Goal: Task Accomplishment & Management: Complete application form

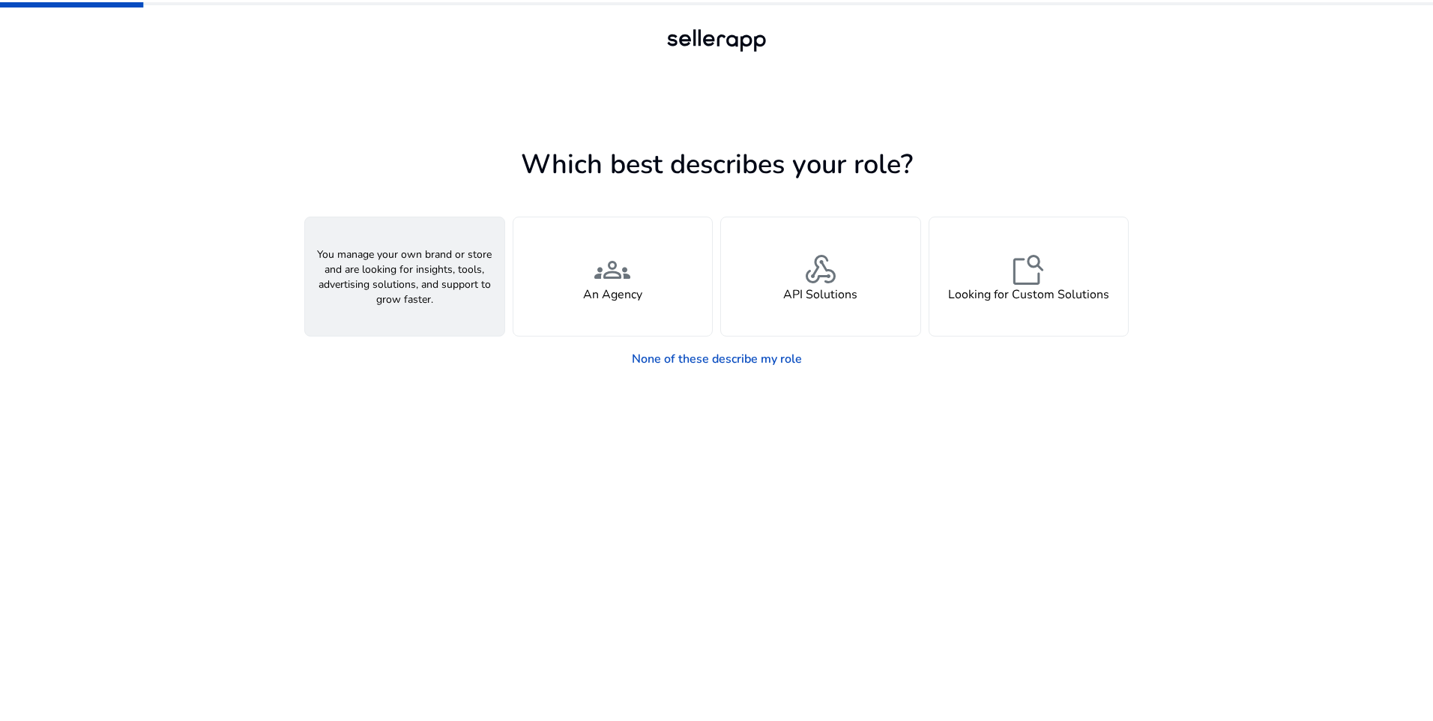
click at [420, 307] on div "person A Seller" at bounding box center [404, 276] width 199 height 118
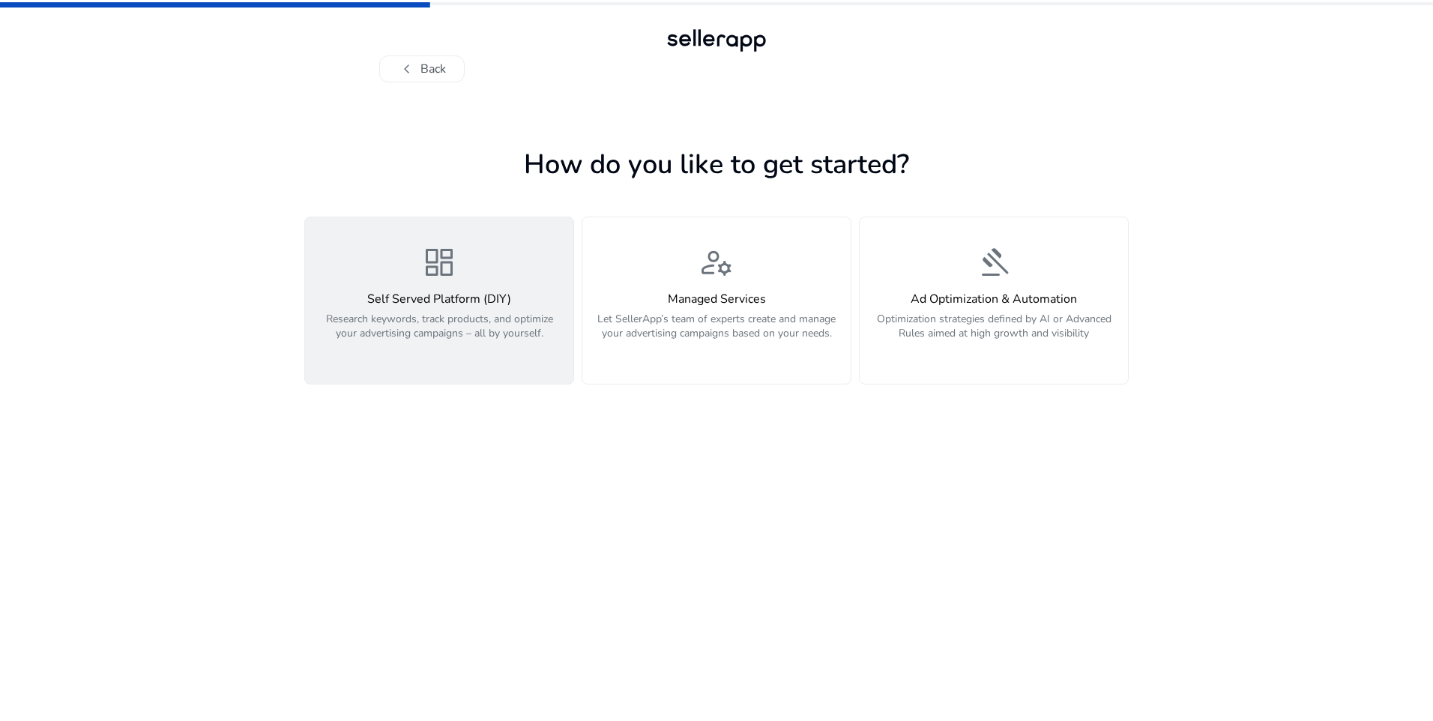
click at [451, 328] on p "Research keywords, track products, and optimize your advertising campaigns – al…" at bounding box center [439, 334] width 250 height 45
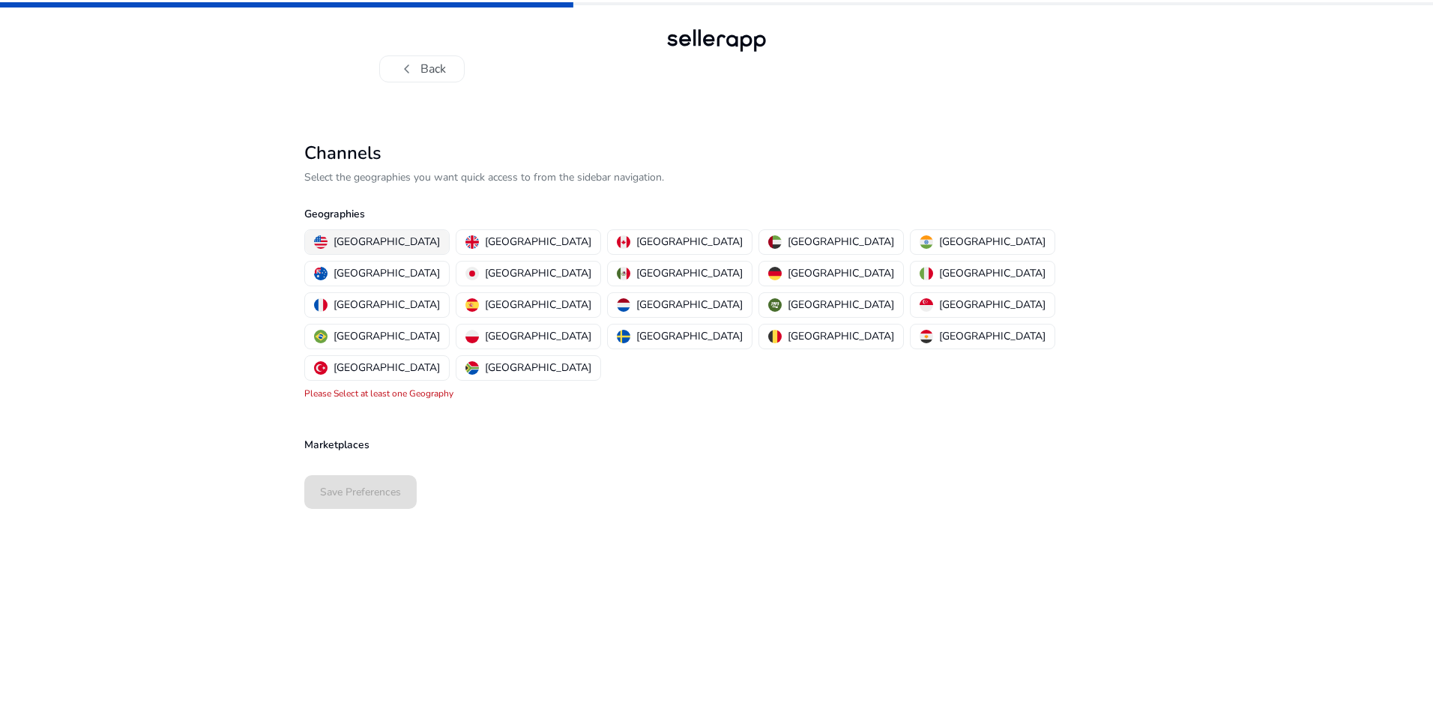
click at [395, 240] on p "[GEOGRAPHIC_DATA]" at bounding box center [387, 242] width 106 height 16
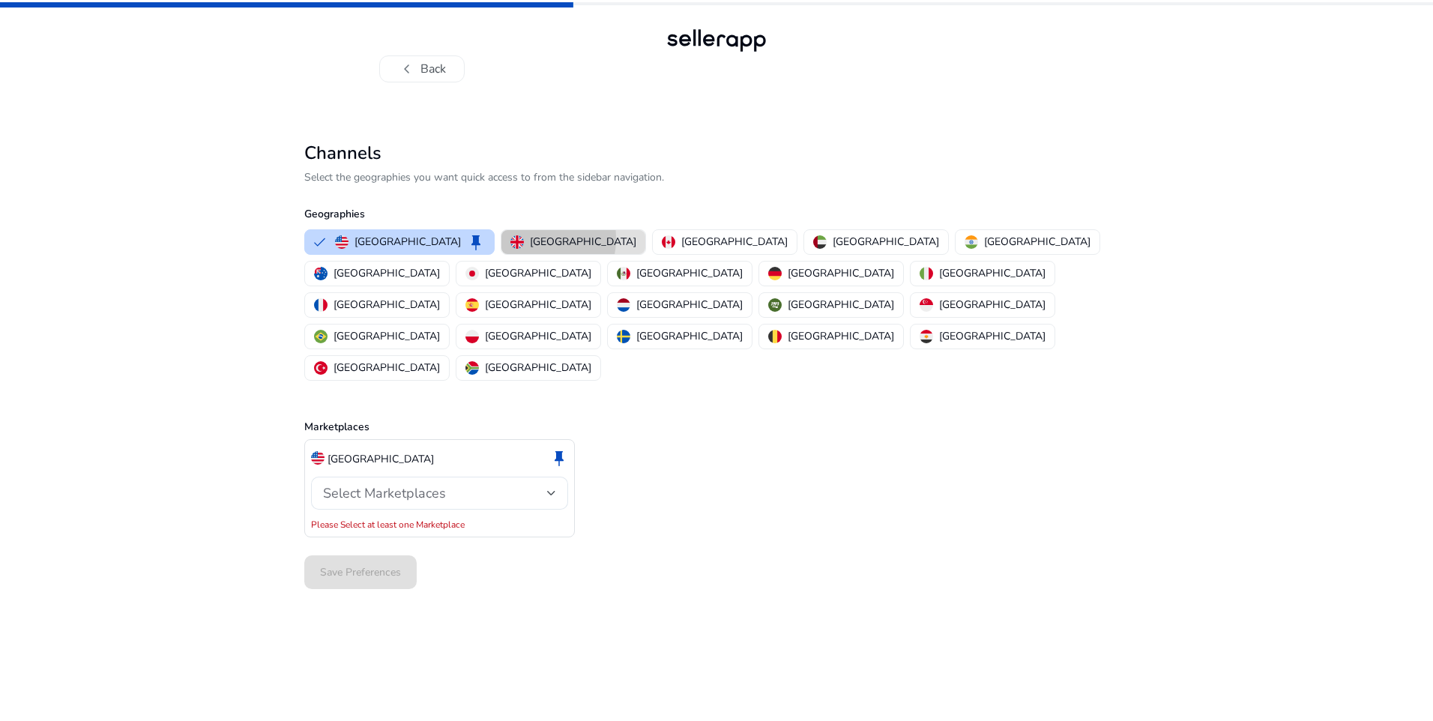
click at [510, 238] on img "button" at bounding box center [516, 241] width 13 height 13
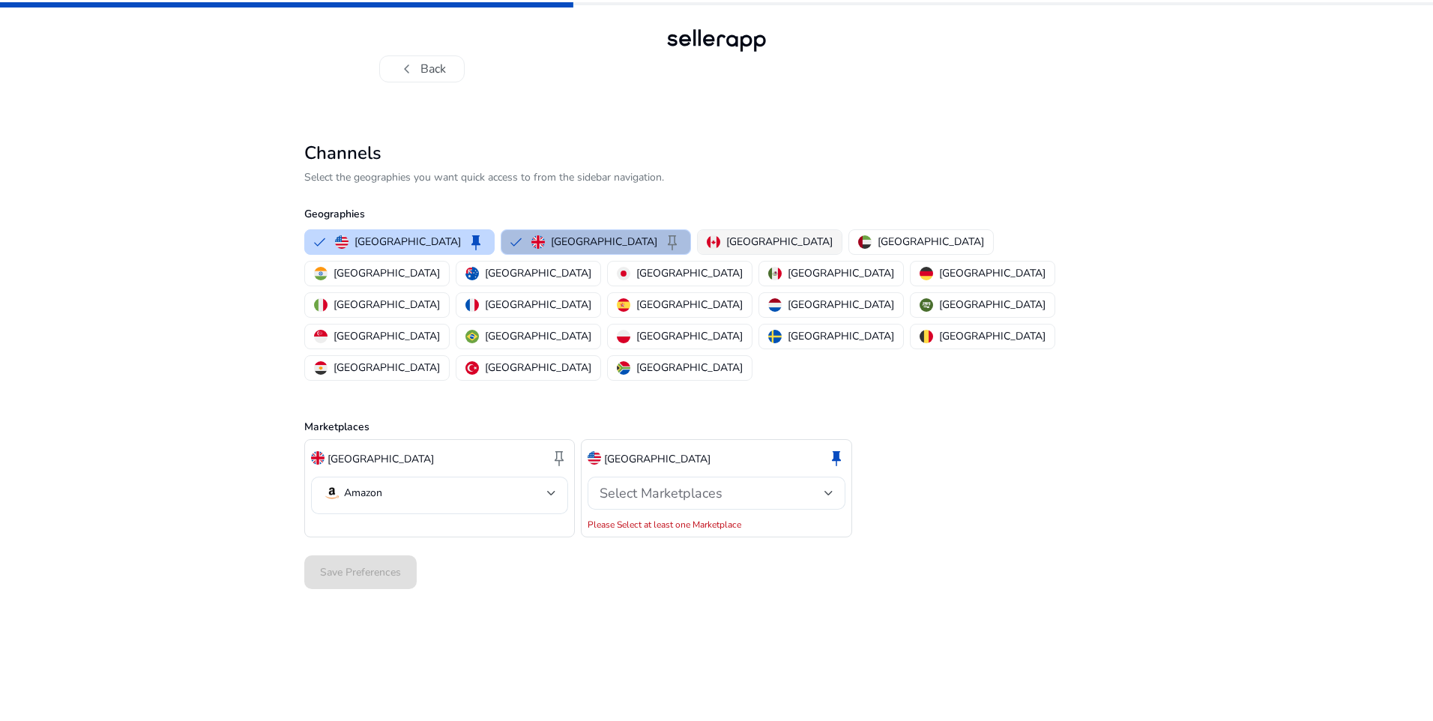
click at [726, 240] on p "[GEOGRAPHIC_DATA]" at bounding box center [779, 242] width 106 height 16
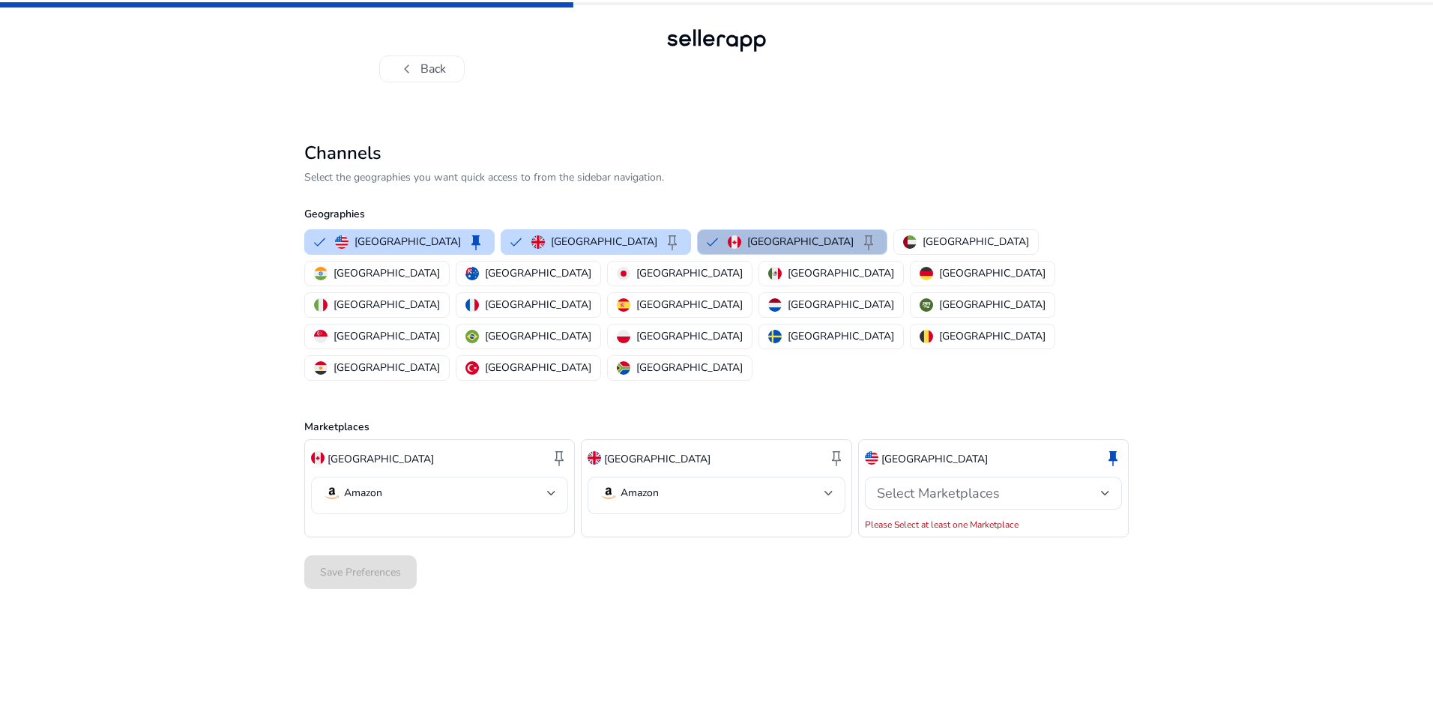
click at [436, 484] on mat-select-trigger "Amazon" at bounding box center [435, 493] width 224 height 18
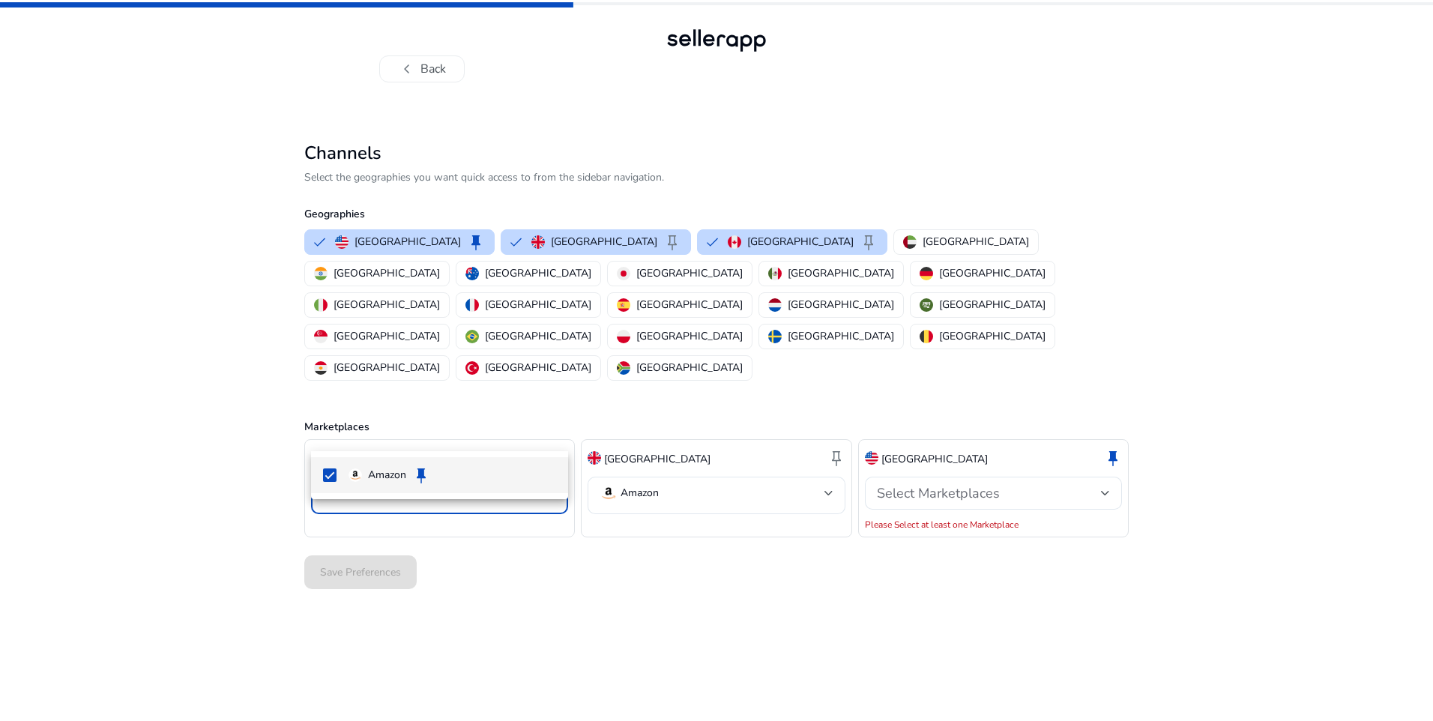
click at [435, 471] on span "Amazon keep" at bounding box center [453, 475] width 208 height 18
click at [633, 429] on div at bounding box center [716, 360] width 1433 height 721
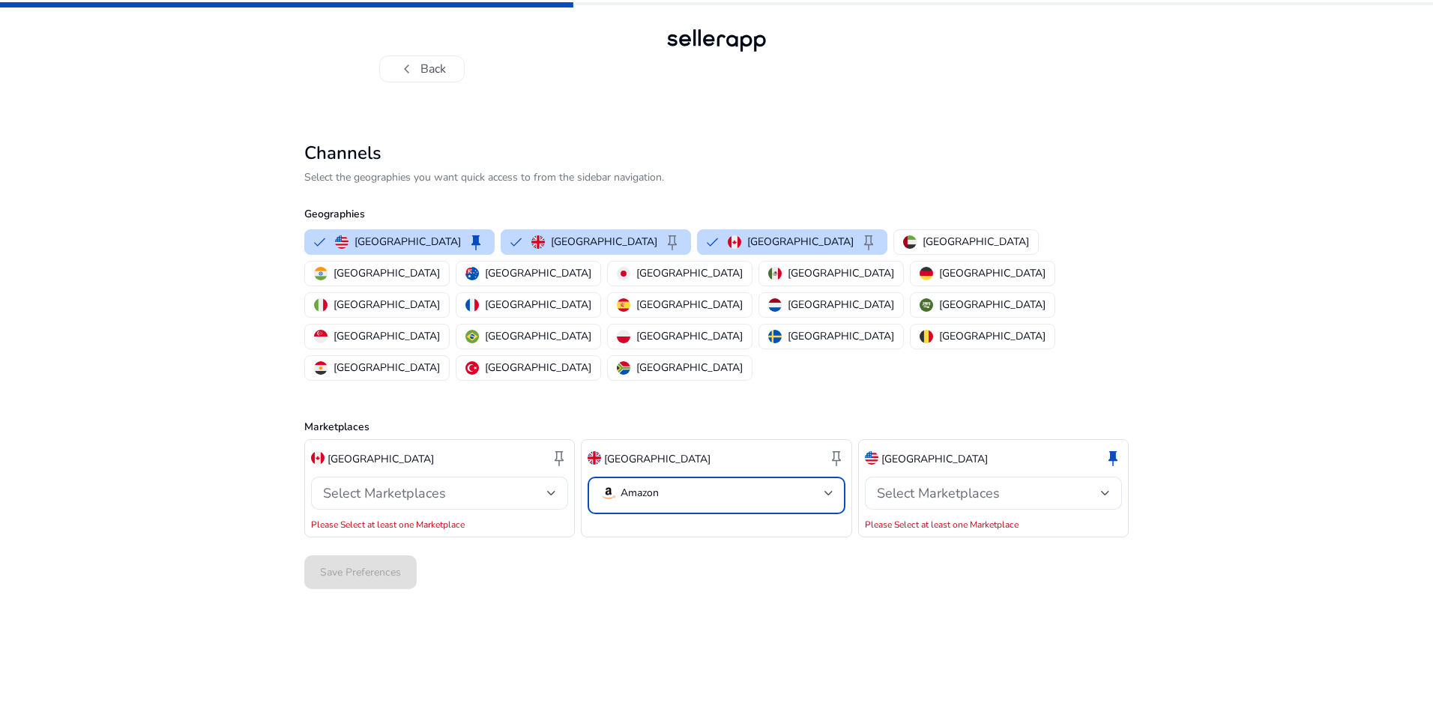
click at [684, 484] on mat-select-trigger "Amazon" at bounding box center [712, 493] width 224 height 18
click at [753, 471] on span "Amazon keep" at bounding box center [729, 475] width 208 height 18
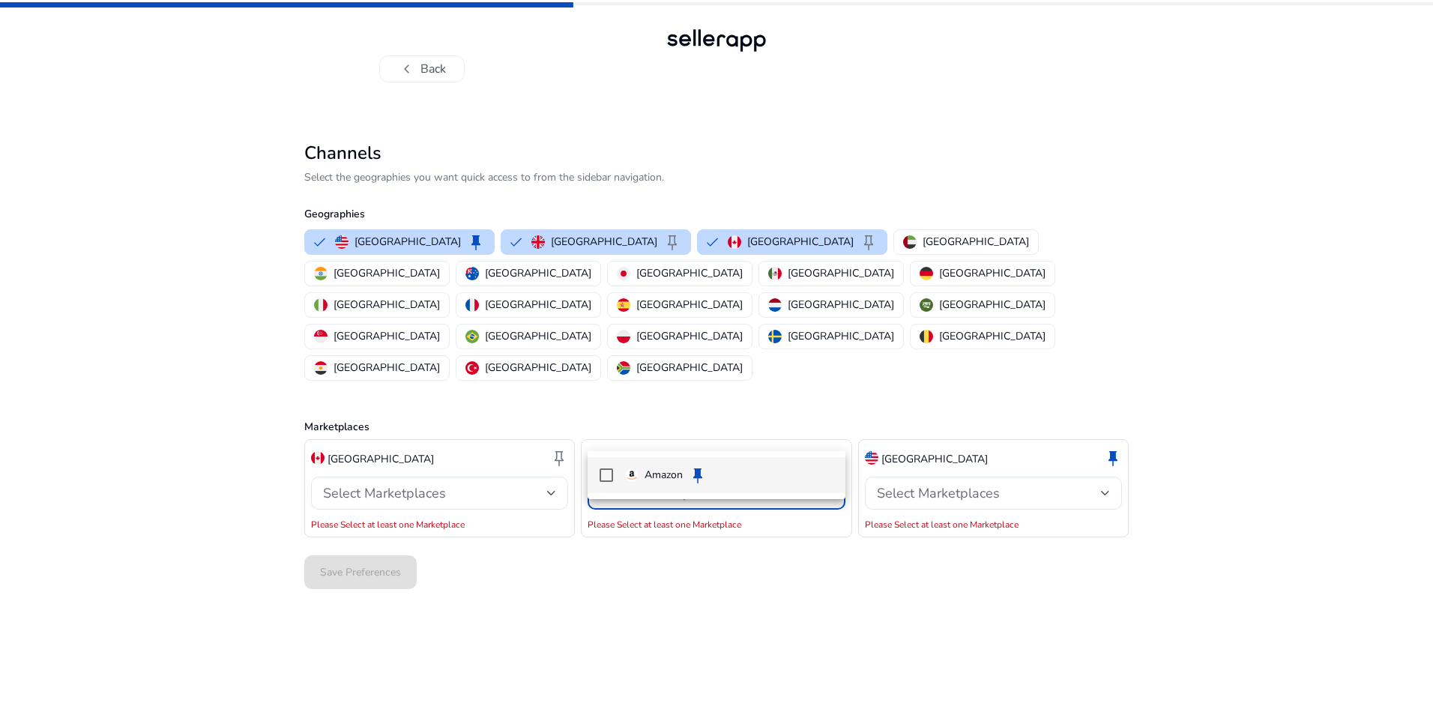
click at [915, 438] on div at bounding box center [716, 360] width 1433 height 721
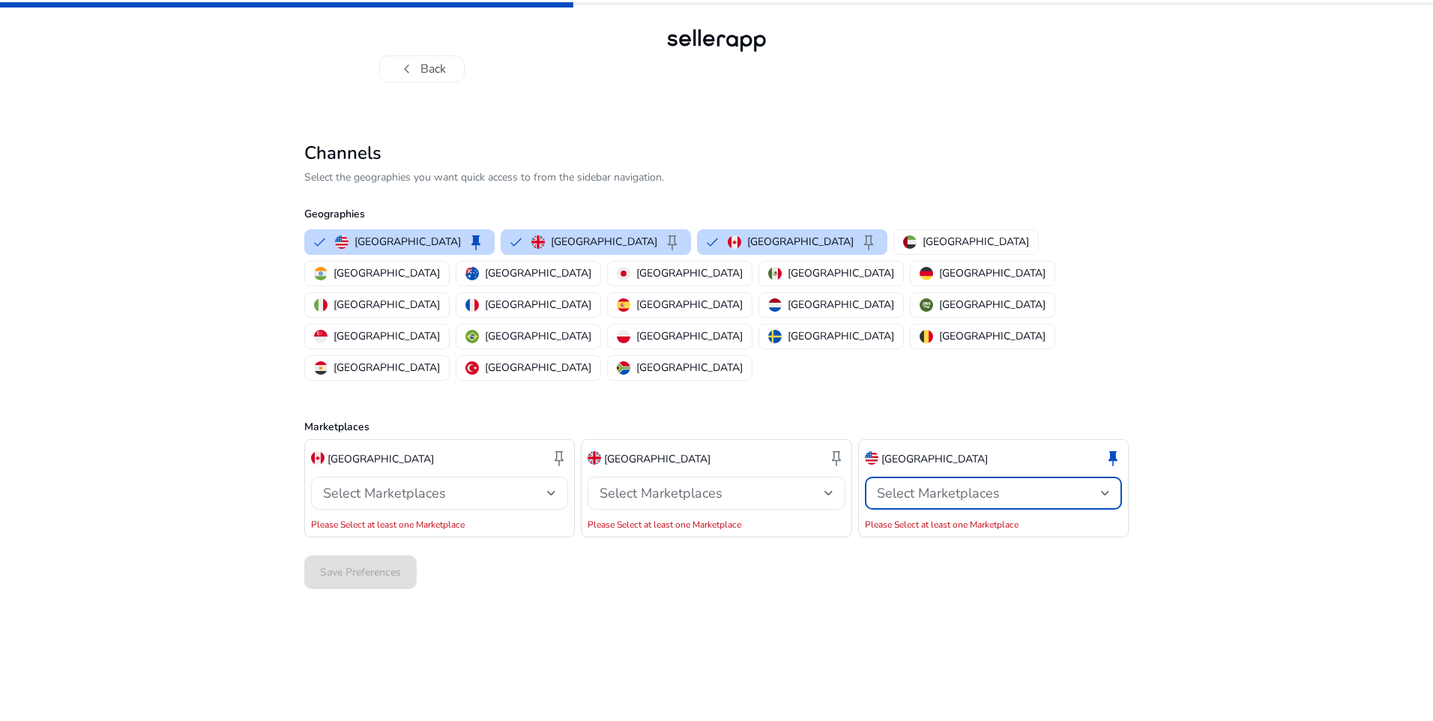
click at [932, 484] on span "Select Marketplaces" at bounding box center [938, 493] width 123 height 18
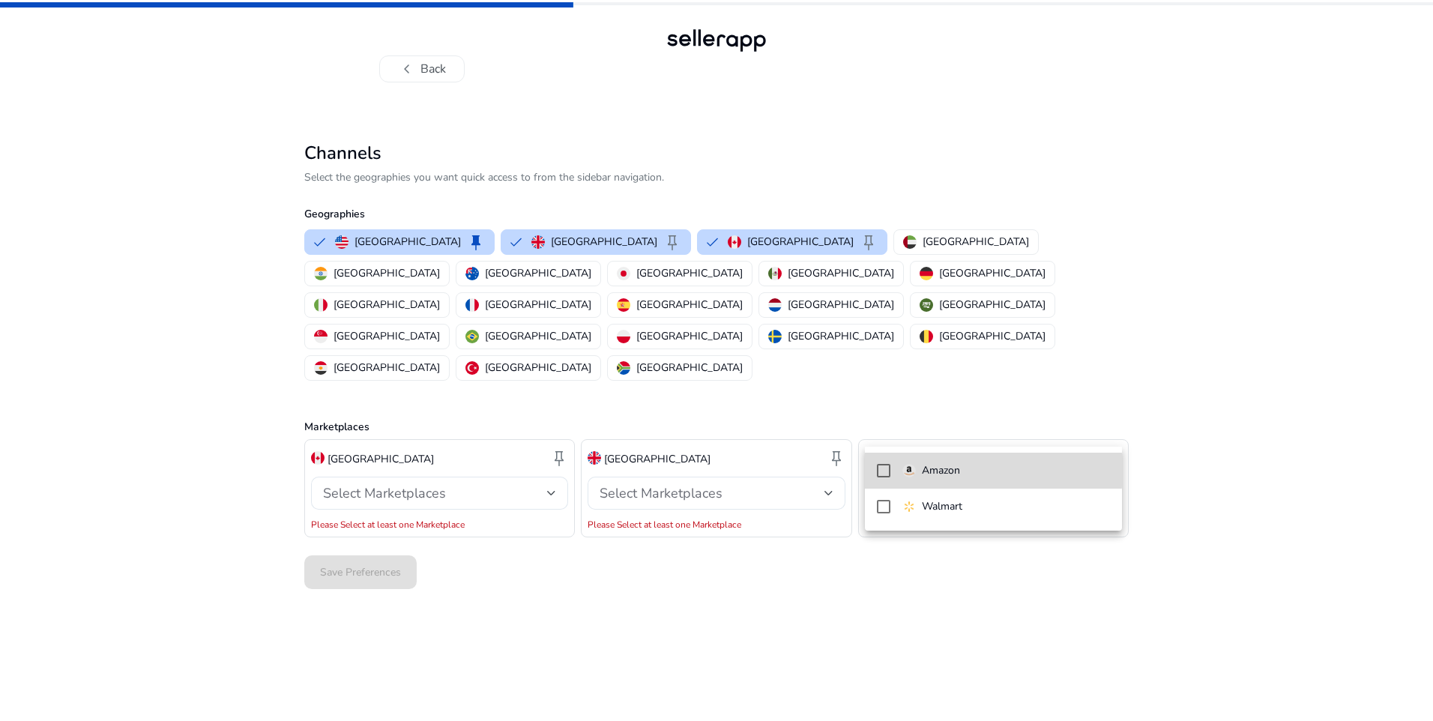
click at [939, 470] on p "Amazon" at bounding box center [941, 470] width 38 height 16
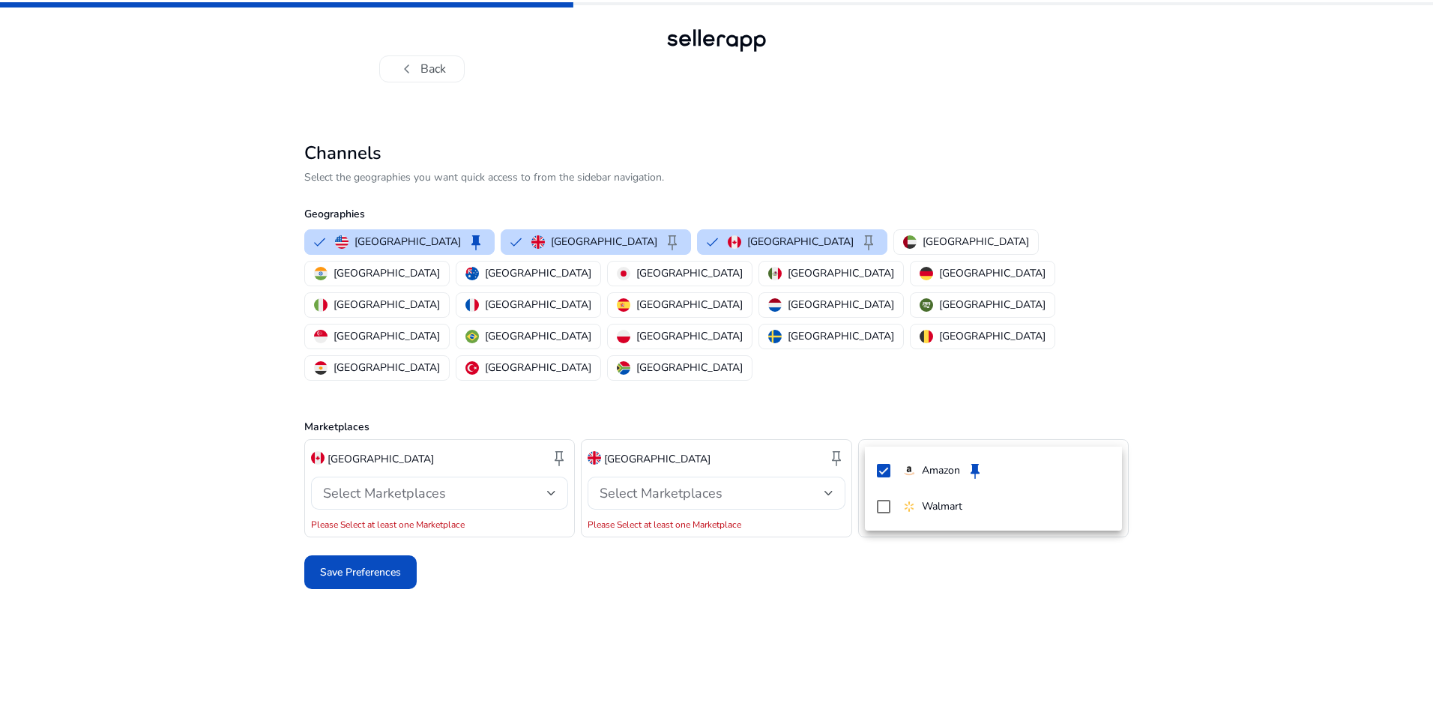
click at [733, 543] on div at bounding box center [716, 360] width 1433 height 721
click at [408, 555] on span at bounding box center [360, 573] width 112 height 36
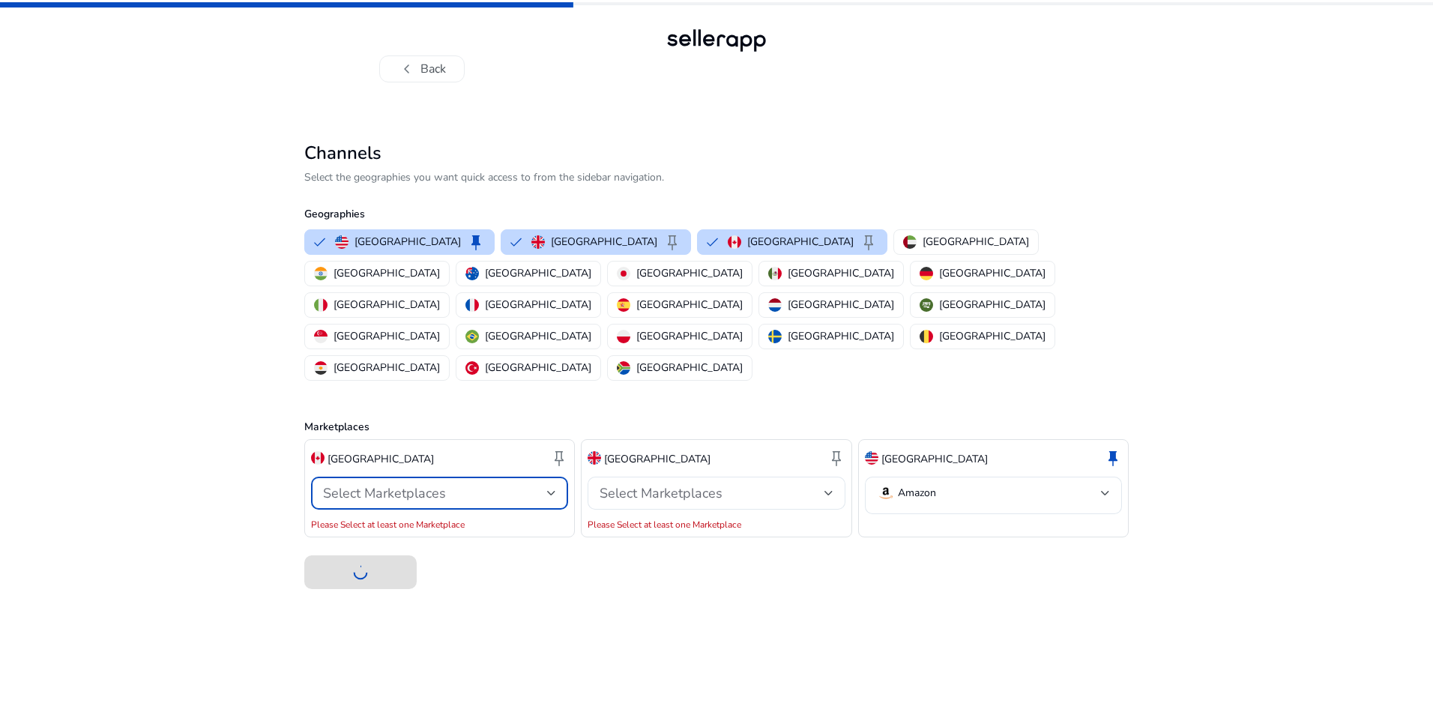
click at [462, 485] on div "Select Marketplaces" at bounding box center [435, 493] width 224 height 16
click at [444, 467] on span "Amazon keep" at bounding box center [453, 471] width 208 height 18
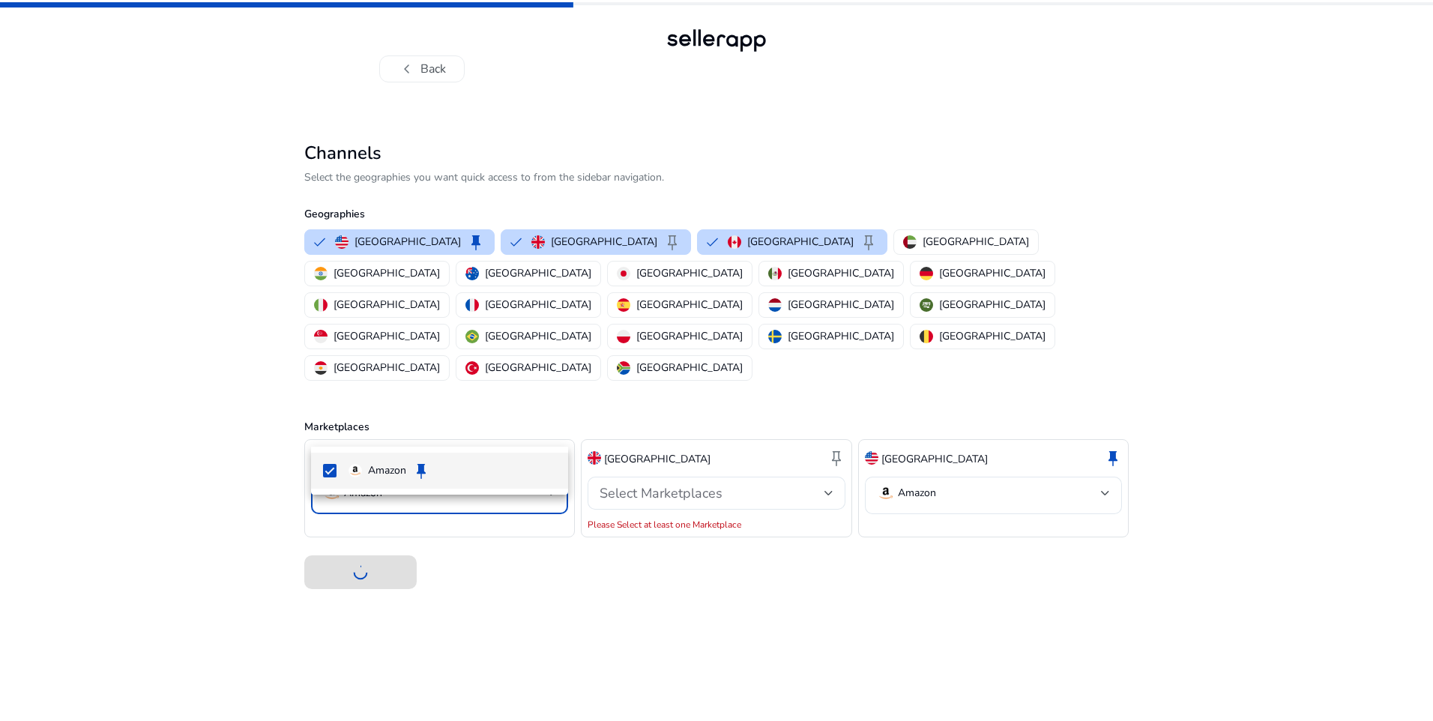
click at [639, 432] on div at bounding box center [716, 360] width 1433 height 721
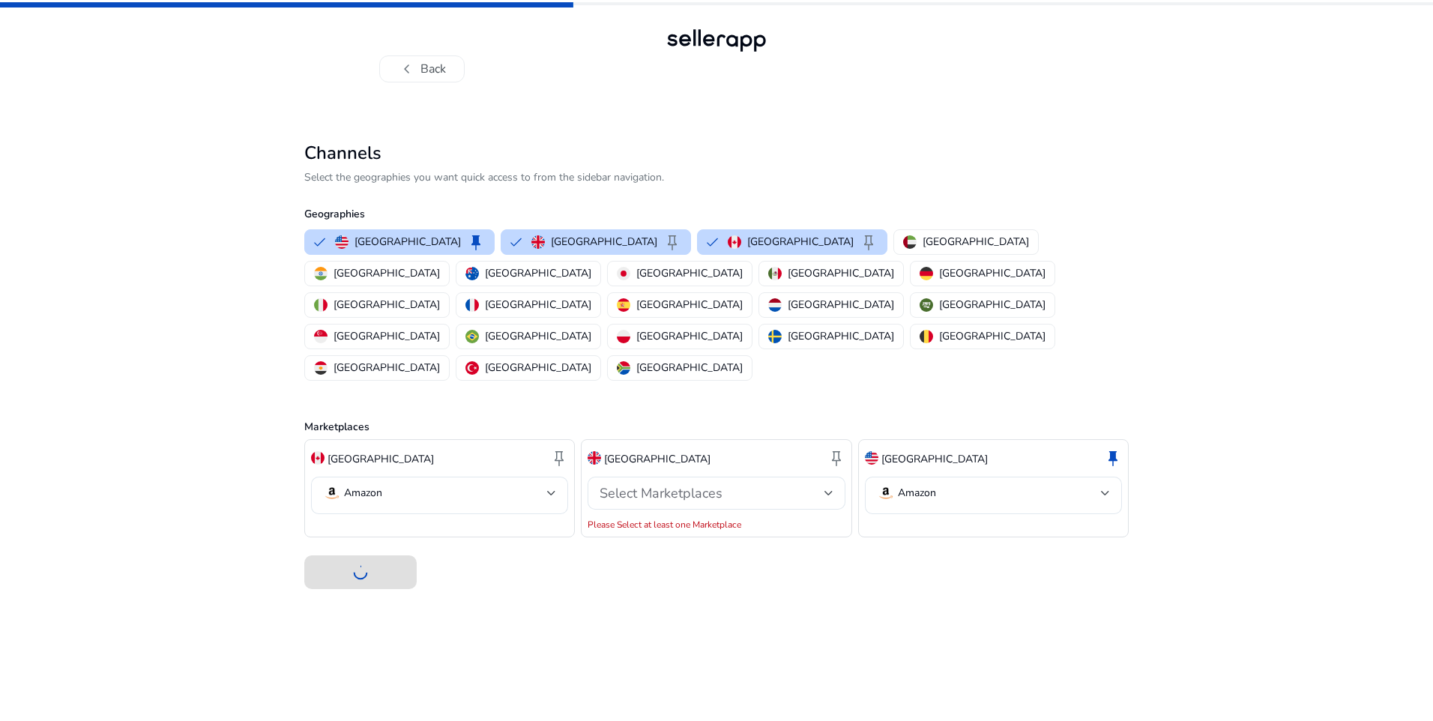
click at [639, 484] on span "Select Marketplaces" at bounding box center [661, 493] width 123 height 18
click at [636, 466] on img at bounding box center [631, 470] width 13 height 13
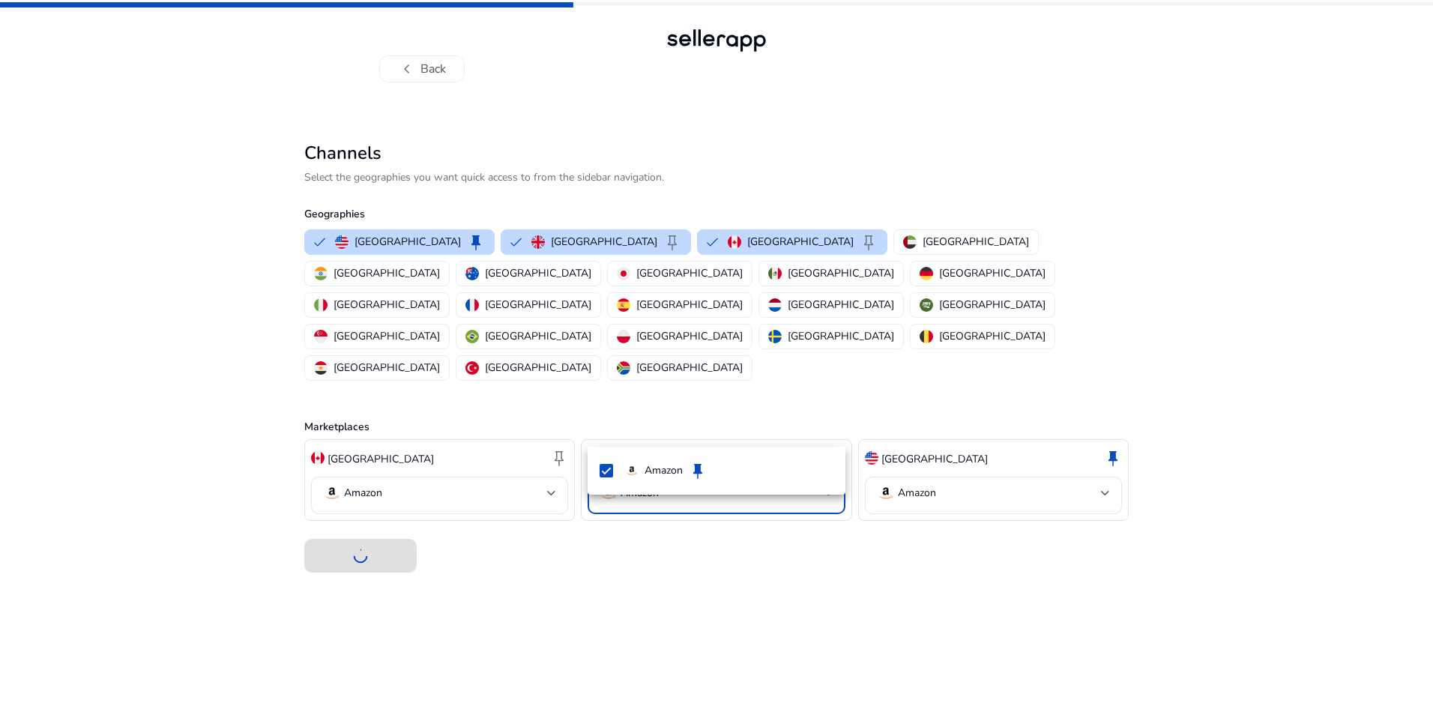
click at [513, 528] on div at bounding box center [716, 360] width 1433 height 721
